Goal: Task Accomplishment & Management: Manage account settings

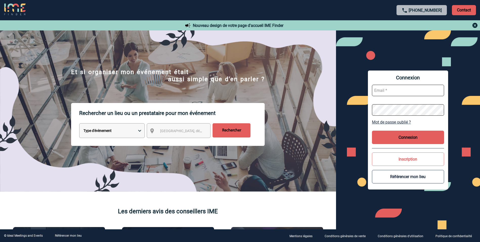
type input "[PERSON_NAME][EMAIL_ADDRESS][DOMAIN_NAME]"
click at [417, 135] on button "Connexion" at bounding box center [408, 136] width 72 height 13
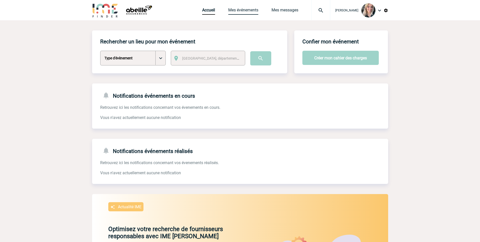
click at [252, 10] on link "Mes événements" at bounding box center [243, 11] width 30 height 7
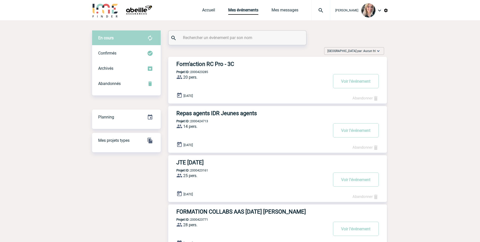
click at [220, 36] on input "text" at bounding box center [238, 37] width 113 height 7
type input "z"
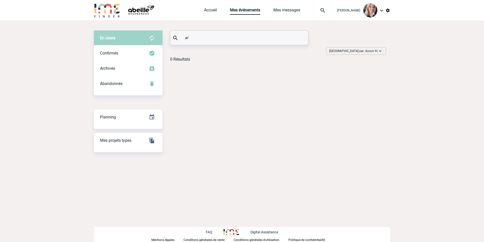
type input "a"
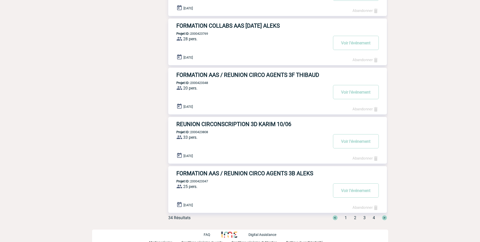
scroll to position [335, 0]
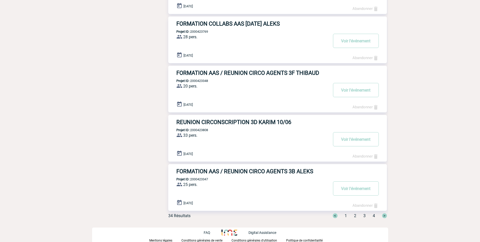
click at [356, 216] on span "2" at bounding box center [355, 215] width 2 height 5
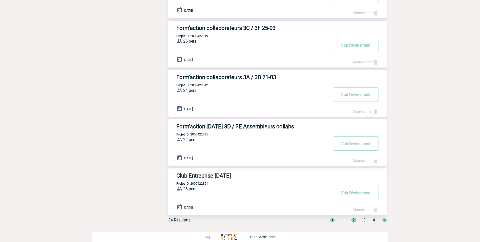
click at [365, 217] on span "3" at bounding box center [365, 219] width 2 height 5
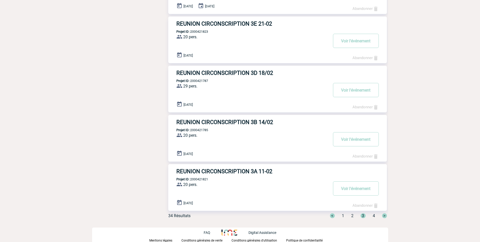
click at [372, 215] on div "< 1 2 3 4 >" at bounding box center [355, 215] width 63 height 5
click at [374, 215] on span "4" at bounding box center [374, 215] width 2 height 5
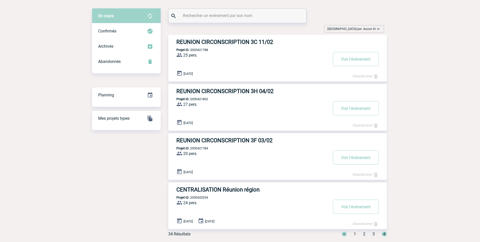
scroll to position [40, 0]
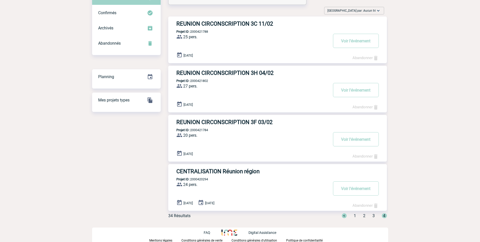
click at [389, 216] on body "Elise DRAPIER Accueil Mes événements 0" at bounding box center [240, 101] width 480 height 282
click at [373, 214] on span "3" at bounding box center [374, 215] width 2 height 5
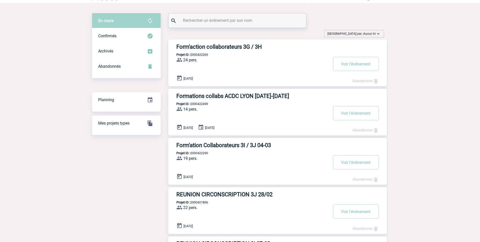
scroll to position [25, 0]
